Goal: Information Seeking & Learning: Learn about a topic

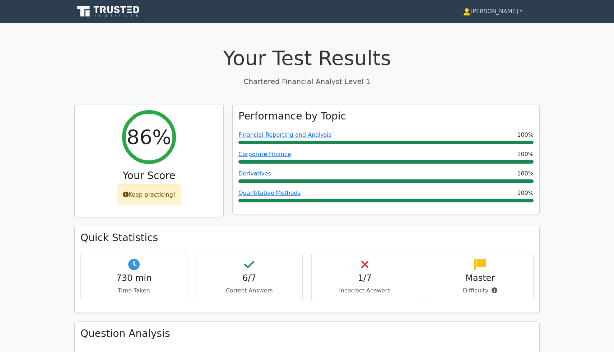
click at [508, 10] on link "[PERSON_NAME]" at bounding box center [493, 11] width 94 height 14
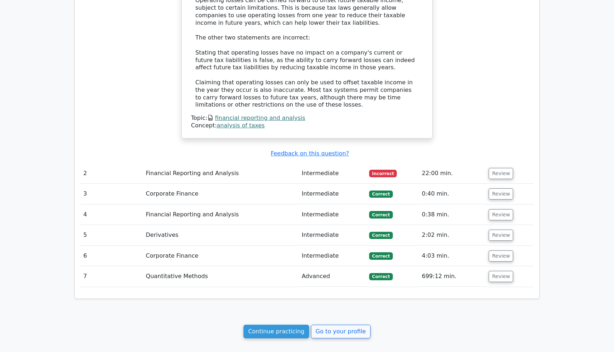
scroll to position [627, 0]
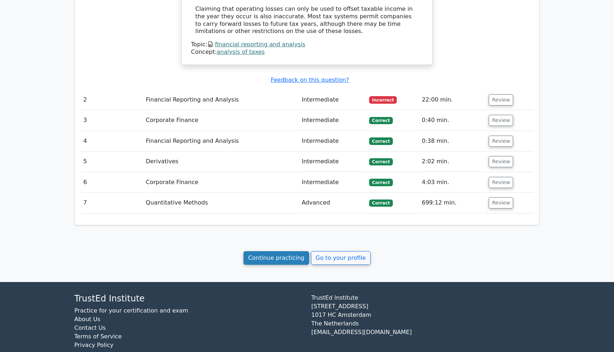
click at [293, 251] on link "Continue practicing" at bounding box center [276, 258] width 66 height 14
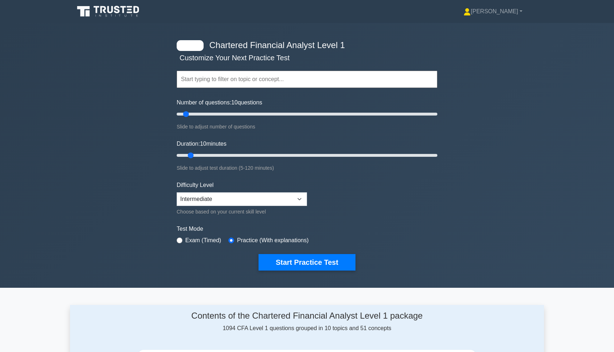
click at [205, 80] on input "text" at bounding box center [307, 79] width 260 height 17
click at [196, 197] on select "Beginner Intermediate Expert" at bounding box center [242, 199] width 130 height 14
select select "expert"
click at [177, 192] on select "Beginner Intermediate Expert" at bounding box center [242, 199] width 130 height 14
click at [320, 266] on button "Start Practice Test" at bounding box center [306, 262] width 97 height 17
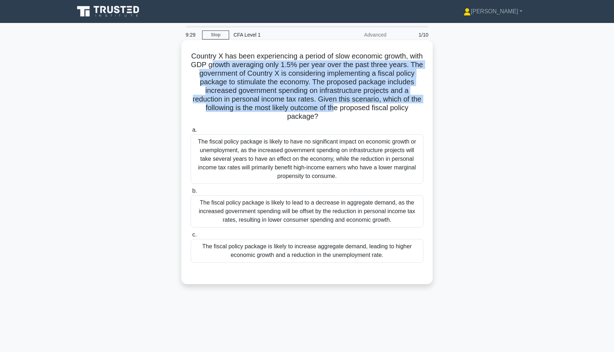
drag, startPoint x: 210, startPoint y: 65, endPoint x: 333, endPoint y: 105, distance: 129.9
click at [333, 105] on h5 "Country X has been experiencing a period of slow economic growth, with GDP grow…" at bounding box center [307, 87] width 234 height 70
click at [277, 254] on div "The fiscal policy package is likely to increase aggregate demand, leading to hi…" at bounding box center [307, 251] width 232 height 24
click at [191, 237] on input "c. The fiscal policy package is likely to increase aggregate demand, leading to…" at bounding box center [191, 234] width 0 height 5
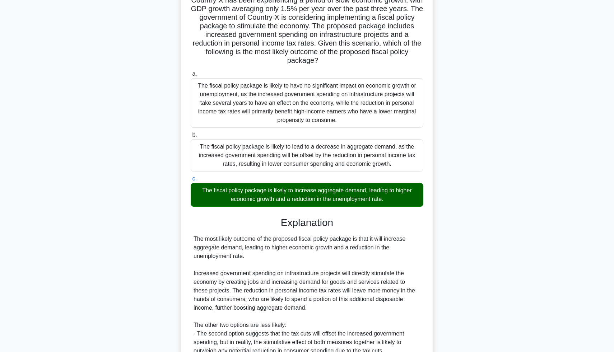
scroll to position [159, 0]
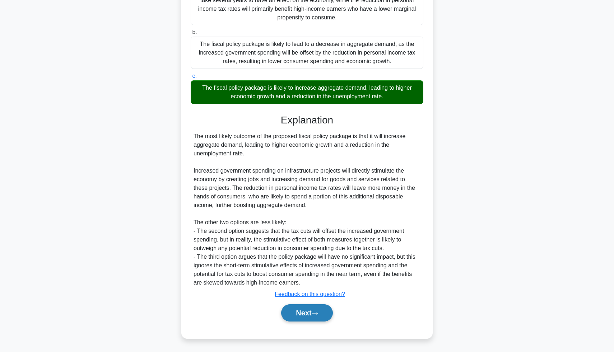
click at [299, 318] on button "Next" at bounding box center [306, 312] width 51 height 17
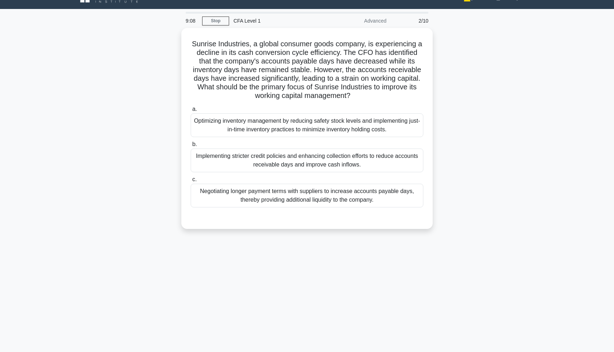
scroll to position [0, 0]
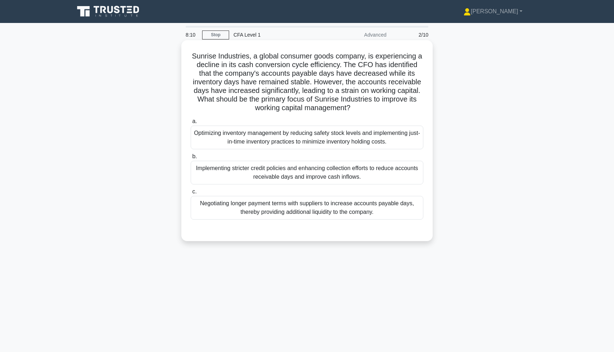
click at [295, 168] on div "Implementing stricter credit policies and enhancing collection efforts to reduc…" at bounding box center [307, 173] width 232 height 24
click at [191, 159] on input "b. Implementing stricter credit policies and enhancing collection efforts to re…" at bounding box center [191, 156] width 0 height 5
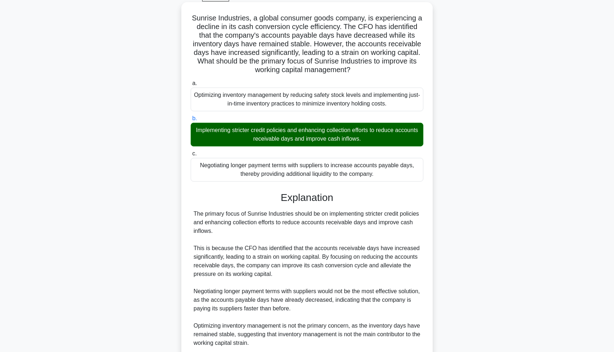
scroll to position [98, 0]
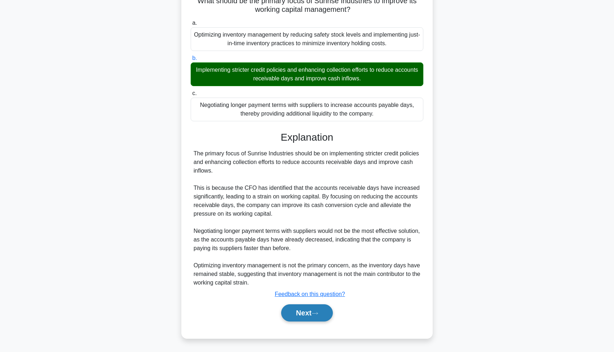
click at [306, 313] on button "Next" at bounding box center [306, 312] width 51 height 17
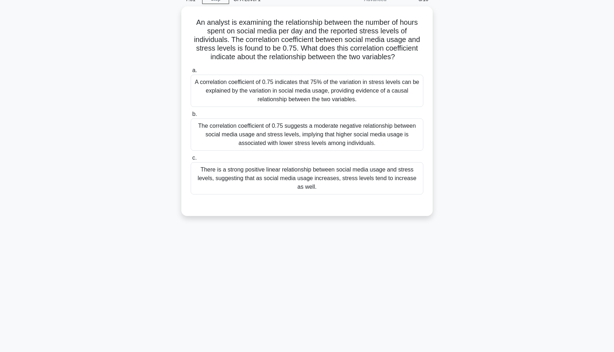
scroll to position [23, 0]
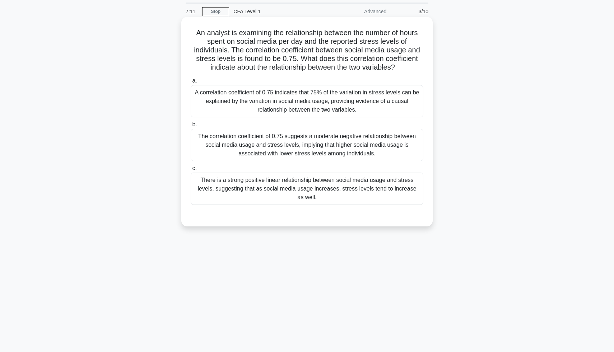
click at [304, 148] on div "The correlation coefficient of 0.75 suggests a moderate negative relationship b…" at bounding box center [307, 145] width 232 height 32
click at [191, 127] on input "b. The correlation coefficient of 0.75 suggests a moderate negative relationshi…" at bounding box center [191, 124] width 0 height 5
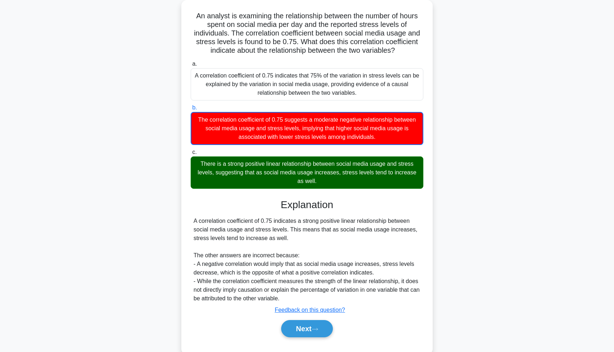
scroll to position [42, 0]
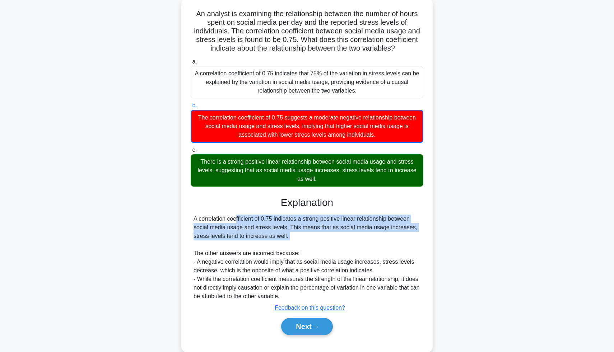
drag, startPoint x: 193, startPoint y: 218, endPoint x: 285, endPoint y: 240, distance: 94.5
click at [285, 241] on div "A correlation coefficient of 0.75 indicates a strong positive linear relationsh…" at bounding box center [307, 258] width 232 height 86
copy div "A correlation coefficient of 0.75 indicates a strong positive linear relationsh…"
click at [306, 331] on button "Next" at bounding box center [306, 326] width 51 height 17
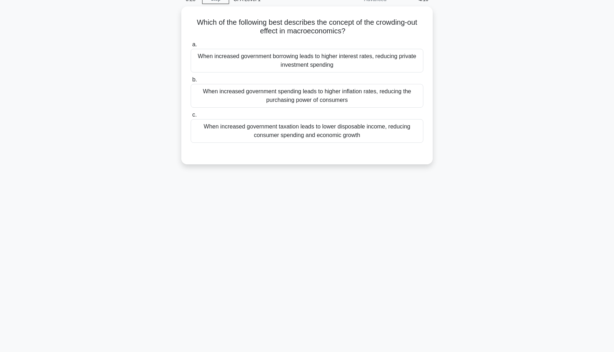
click at [306, 331] on div "6:28 Stop CFA Level 1 Advanced 4/10 Which of the following best describes the c…" at bounding box center [307, 169] width 474 height 359
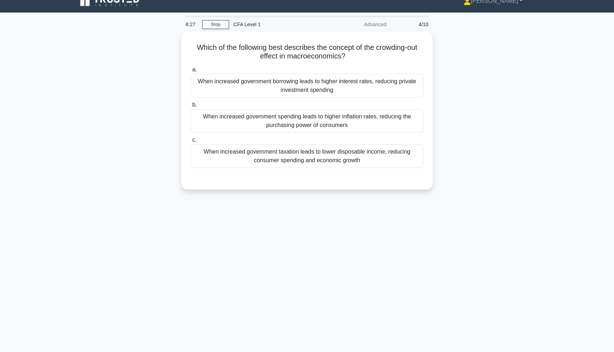
scroll to position [0, 0]
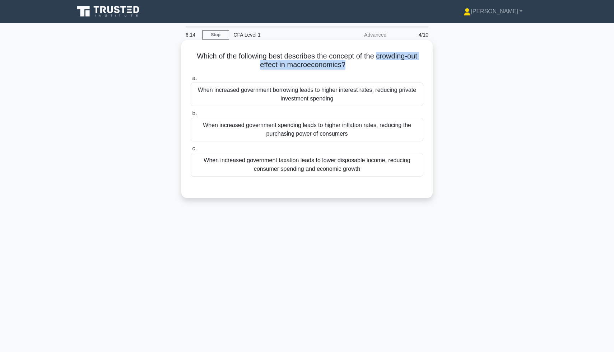
drag, startPoint x: 376, startPoint y: 56, endPoint x: 333, endPoint y: 71, distance: 46.1
click at [333, 71] on div "Which of the following best describes the concept of the crowding-out effect in…" at bounding box center [306, 119] width 245 height 152
copy h5 "crowding-out effect in macroeconomics?"
click at [301, 95] on div "When increased government borrowing leads to higher interest rates, reducing pr…" at bounding box center [307, 95] width 232 height 24
click at [191, 81] on input "a. When increased government borrowing leads to higher interest rates, reducing…" at bounding box center [191, 78] width 0 height 5
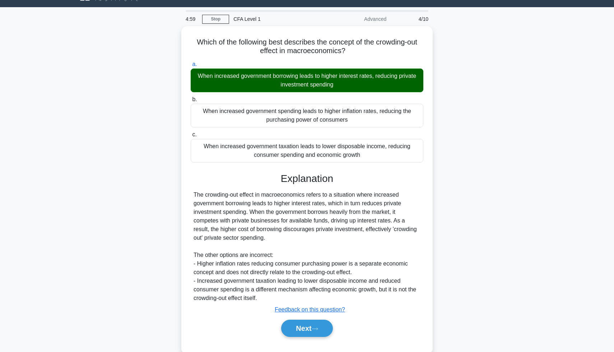
scroll to position [36, 0]
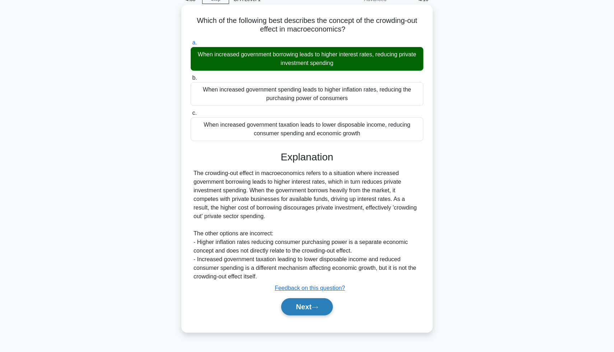
click at [326, 310] on button "Next" at bounding box center [306, 306] width 51 height 17
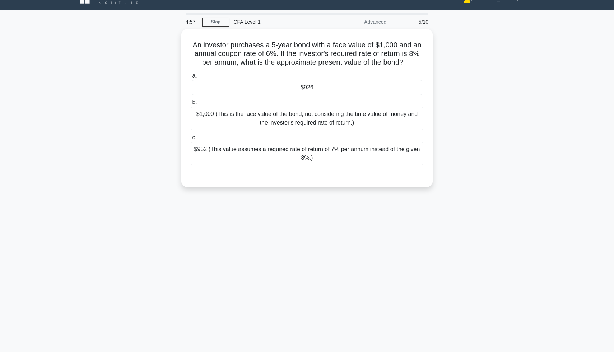
scroll to position [12, 0]
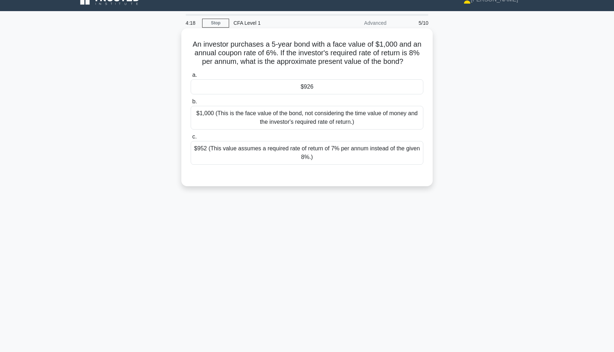
click at [303, 86] on div "$926" at bounding box center [307, 86] width 232 height 15
click at [191, 77] on input "a. $926" at bounding box center [191, 75] width 0 height 5
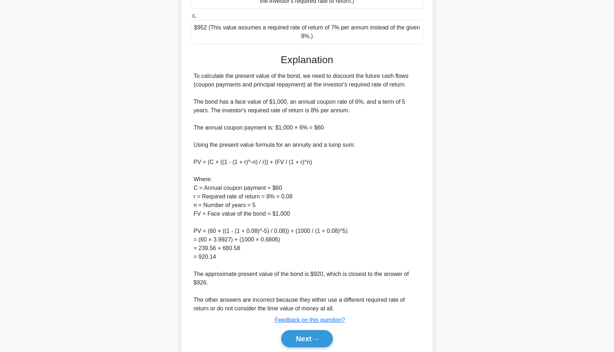
scroll to position [159, 0]
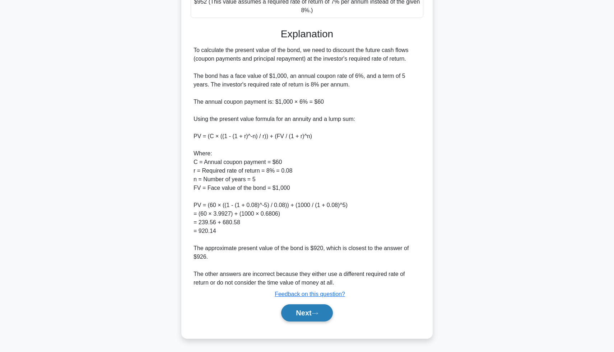
click at [323, 304] on div "Next" at bounding box center [307, 312] width 232 height 23
click at [317, 313] on icon at bounding box center [314, 313] width 6 height 4
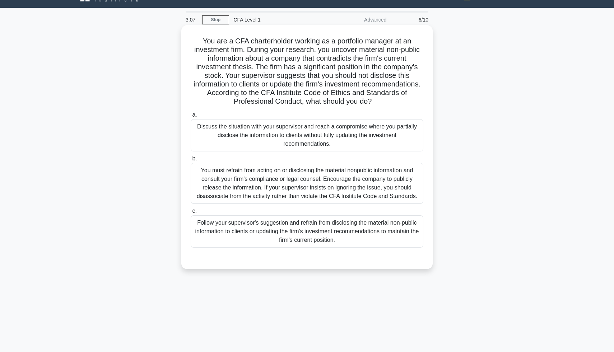
scroll to position [0, 0]
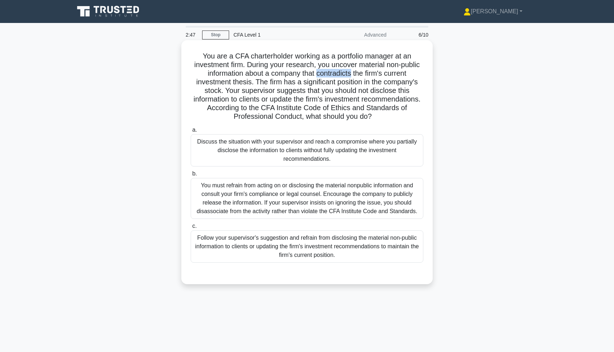
drag, startPoint x: 316, startPoint y: 76, endPoint x: 351, endPoint y: 77, distance: 34.8
click at [351, 77] on h5 "You are a CFA charterholder working as a portfolio manager at an investment fir…" at bounding box center [307, 87] width 234 height 70
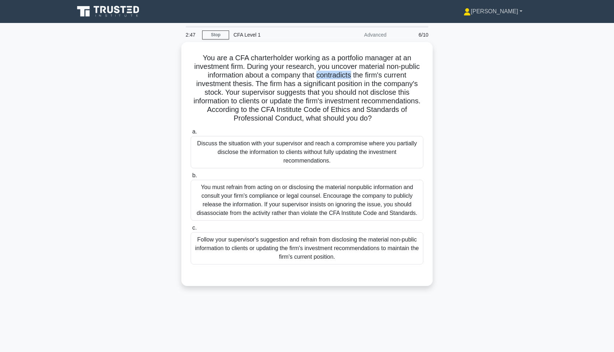
copy h5 "contradicts"
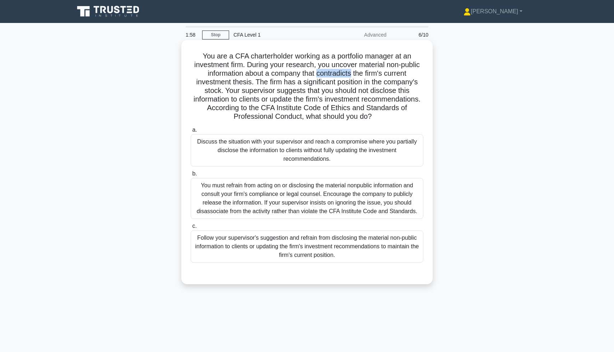
click at [301, 199] on div "You must refrain from acting on or disclosing the material nonpublic informatio…" at bounding box center [307, 198] width 232 height 41
click at [191, 176] on input "b. You must refrain from acting on or disclosing the material nonpublic informa…" at bounding box center [191, 174] width 0 height 5
